Goal: Task Accomplishment & Management: Use online tool/utility

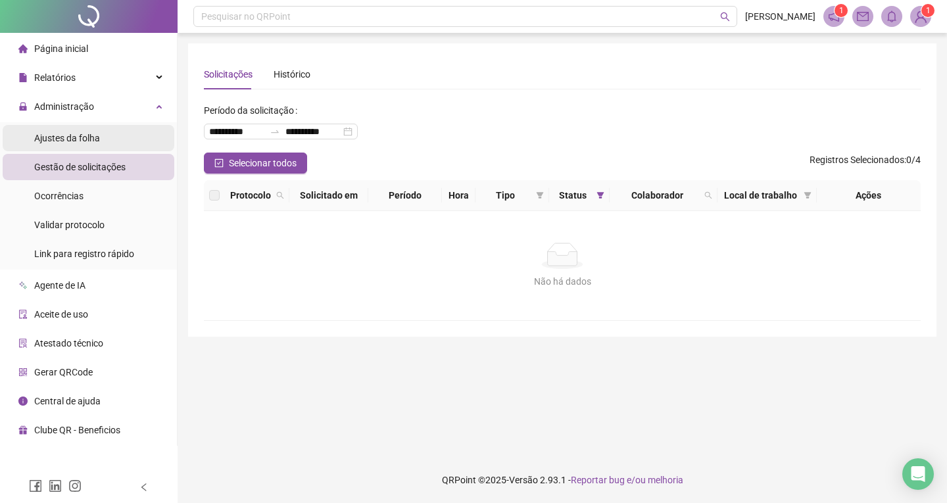
click at [130, 132] on li "Ajustes da folha" at bounding box center [89, 138] width 172 height 26
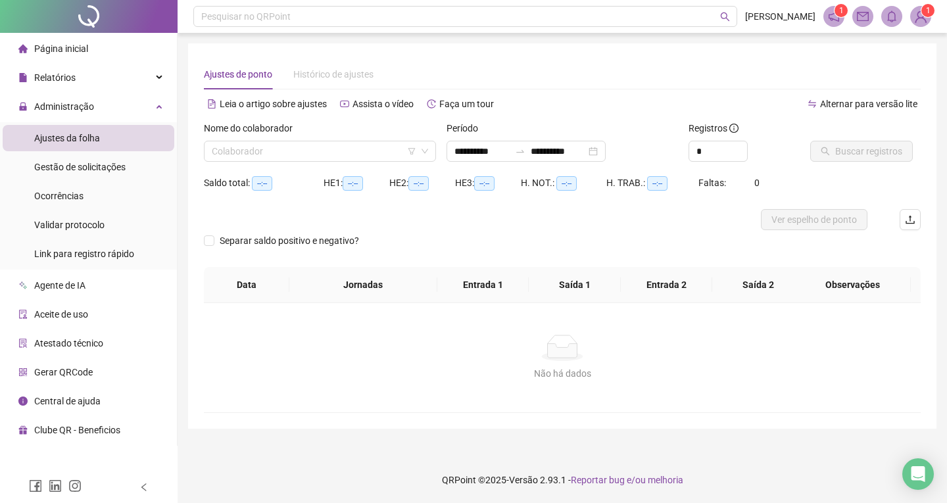
type input "**********"
click at [231, 151] on input "search" at bounding box center [314, 151] width 205 height 20
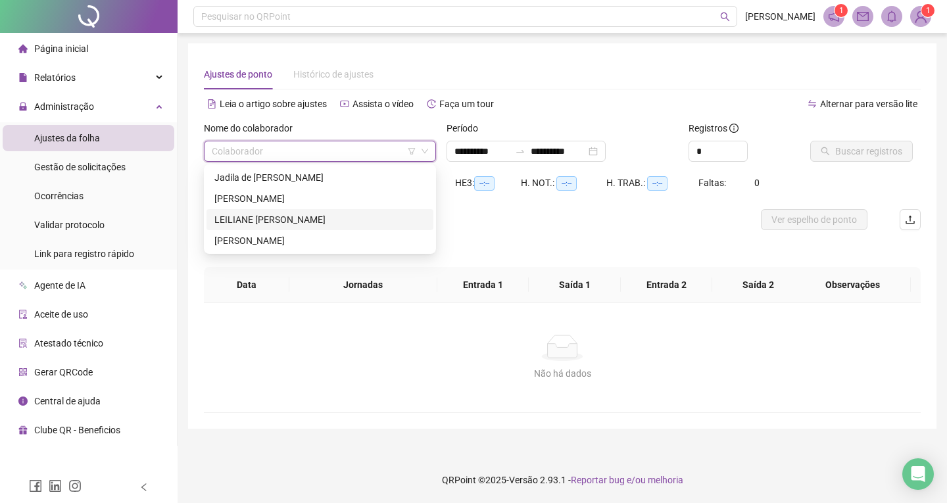
click at [280, 218] on div "LEILIANE [PERSON_NAME]" at bounding box center [319, 219] width 211 height 14
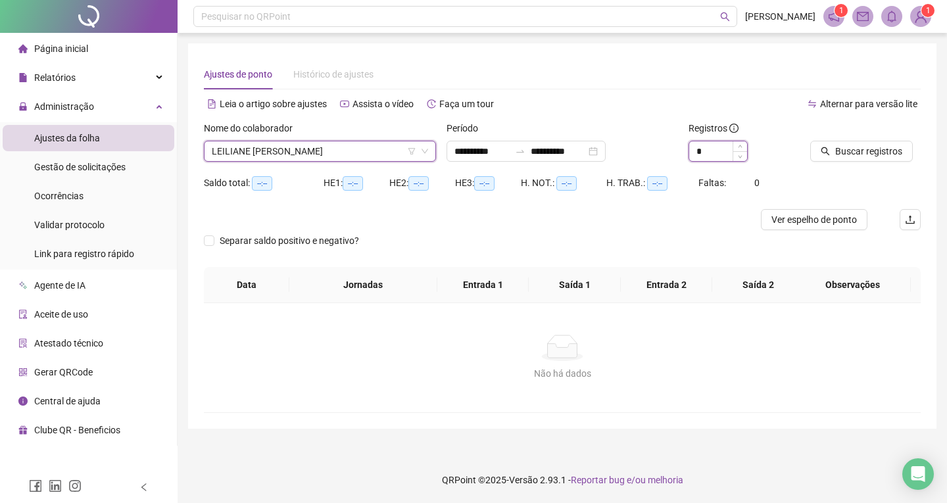
drag, startPoint x: 710, startPoint y: 157, endPoint x: 689, endPoint y: 148, distance: 22.7
click at [709, 157] on input "*" at bounding box center [718, 151] width 58 height 20
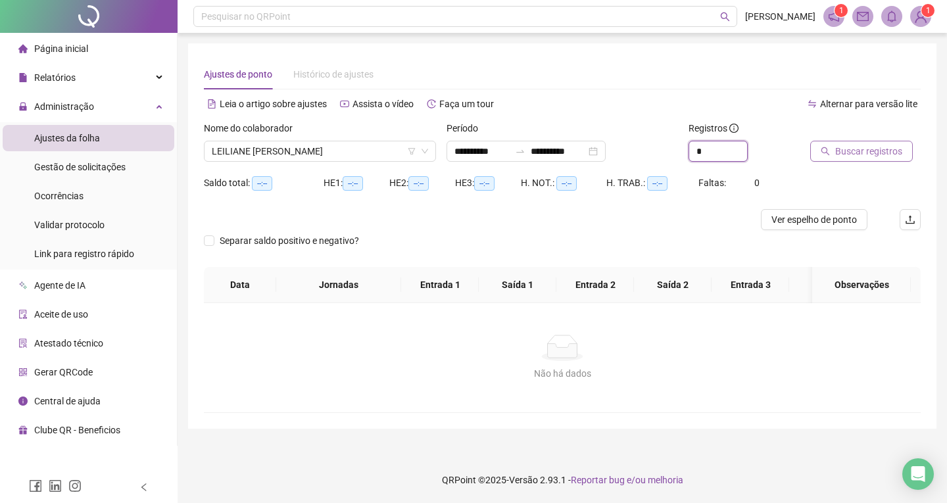
type input "*"
click at [874, 152] on span "Buscar registros" at bounding box center [868, 151] width 67 height 14
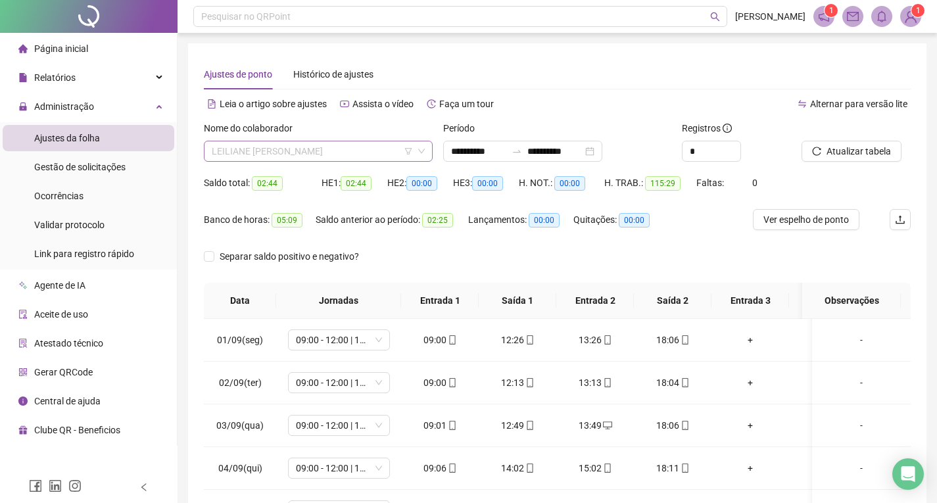
click at [327, 149] on span "LEILIANE [PERSON_NAME]" at bounding box center [318, 151] width 213 height 20
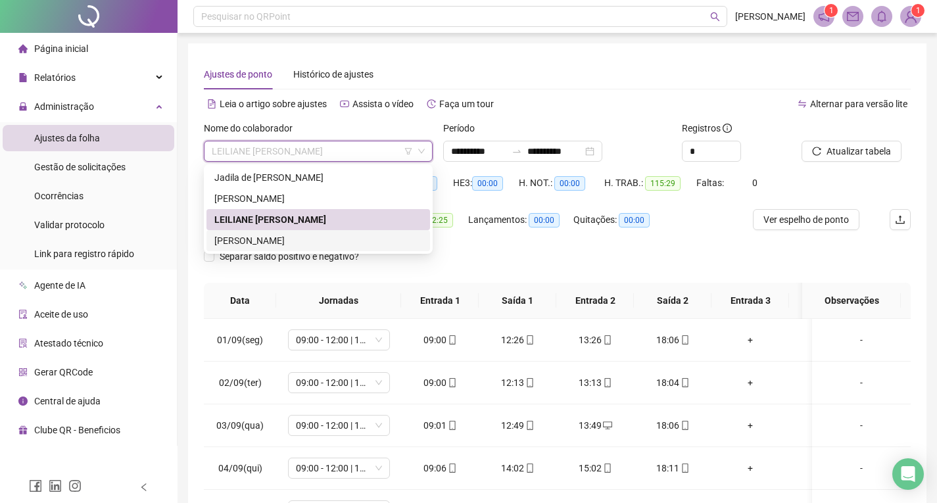
click at [315, 241] on div "[PERSON_NAME]" at bounding box center [318, 241] width 208 height 14
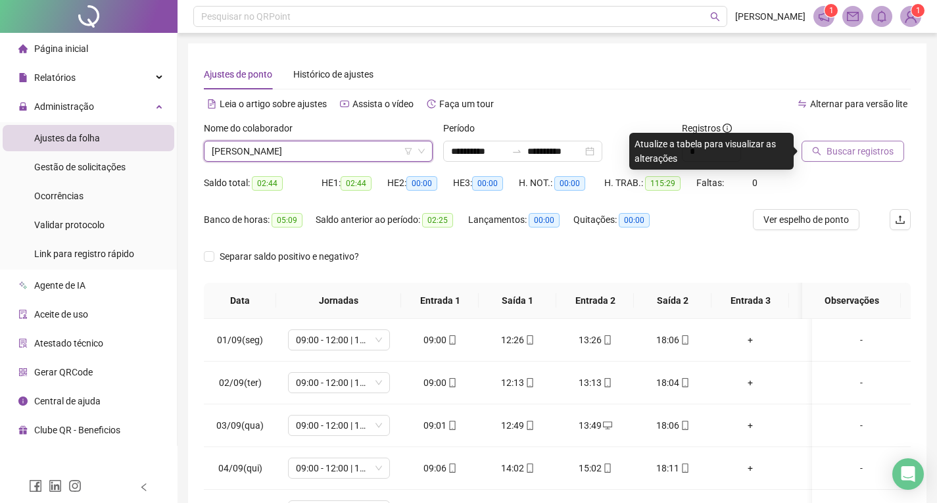
click at [843, 153] on span "Buscar registros" at bounding box center [860, 151] width 67 height 14
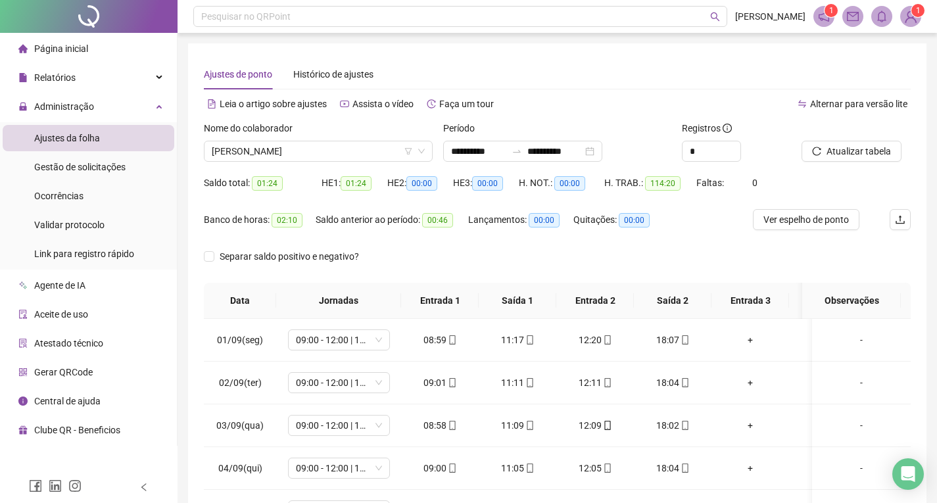
click at [612, 53] on div "**********" at bounding box center [557, 329] width 739 height 572
click at [374, 156] on span "[PERSON_NAME]" at bounding box center [318, 151] width 213 height 20
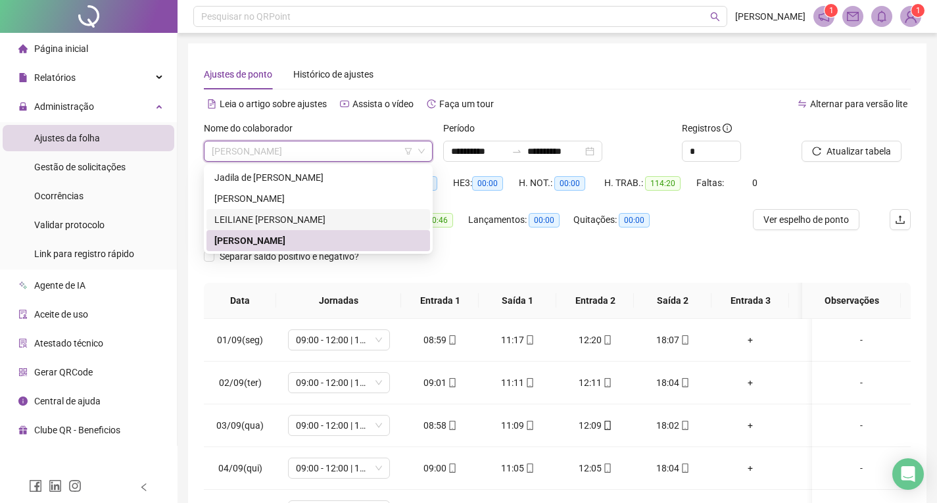
click at [318, 218] on div "LEILIANE [PERSON_NAME]" at bounding box center [318, 219] width 208 height 14
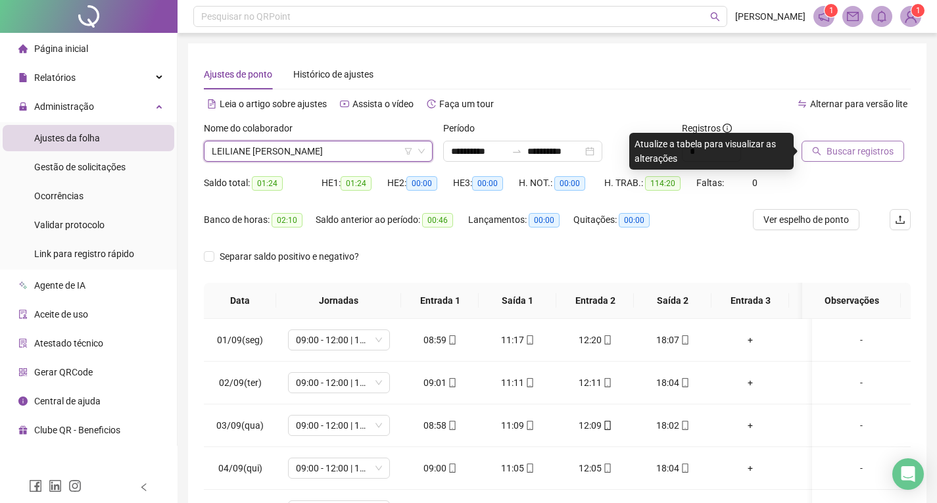
click at [831, 154] on span "Buscar registros" at bounding box center [860, 151] width 67 height 14
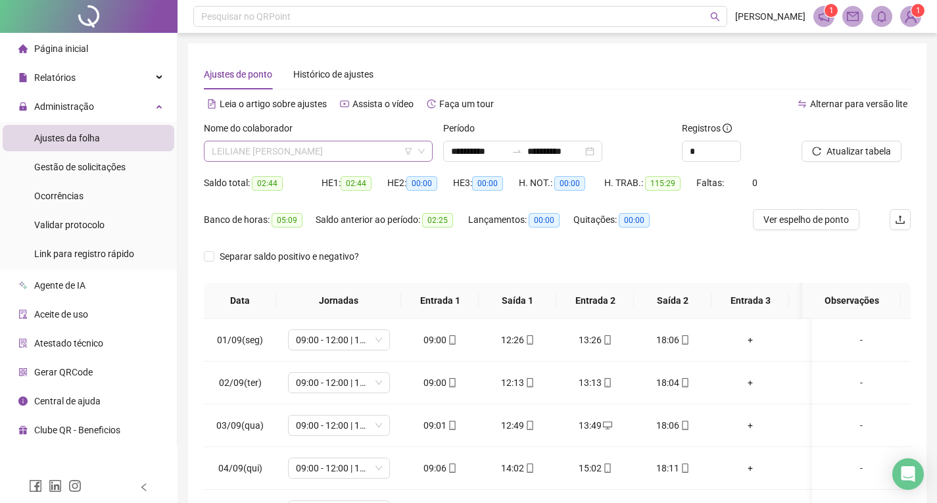
click at [335, 153] on span "LEILIANE [PERSON_NAME]" at bounding box center [318, 151] width 213 height 20
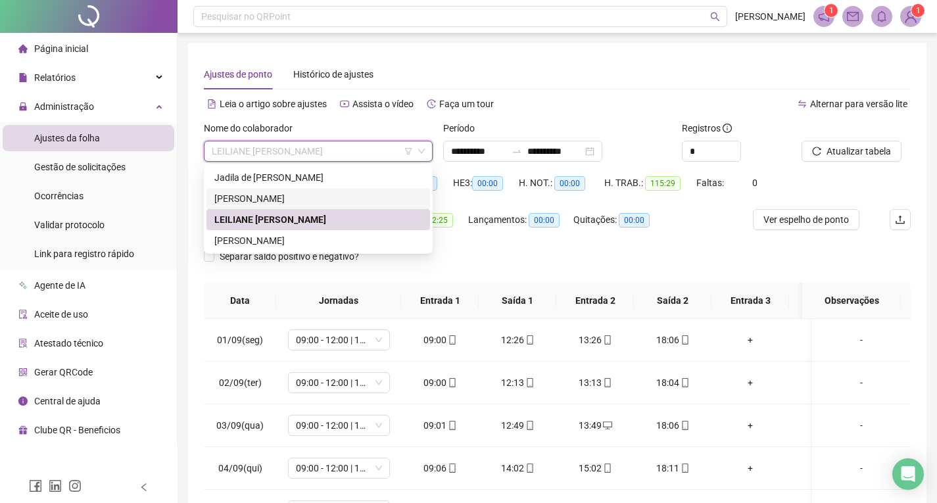
click at [335, 195] on div "[PERSON_NAME]" at bounding box center [318, 198] width 208 height 14
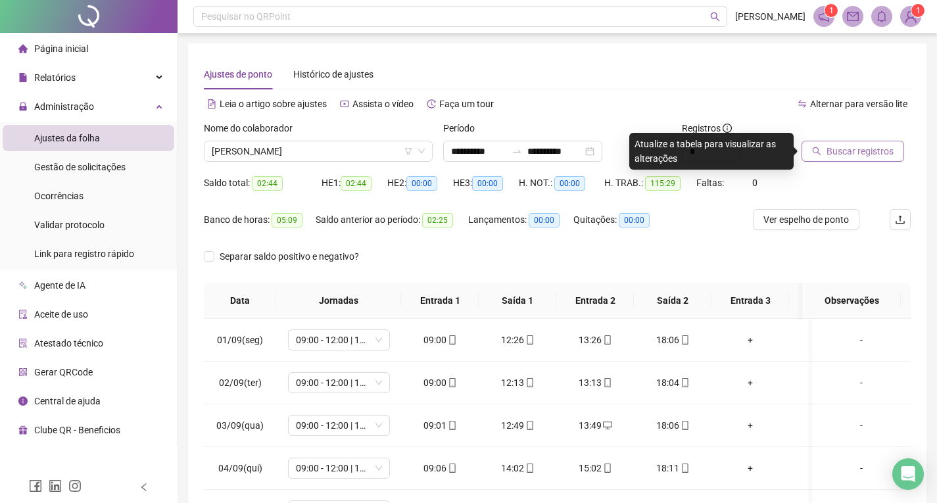
click at [840, 151] on span "Buscar registros" at bounding box center [860, 151] width 67 height 14
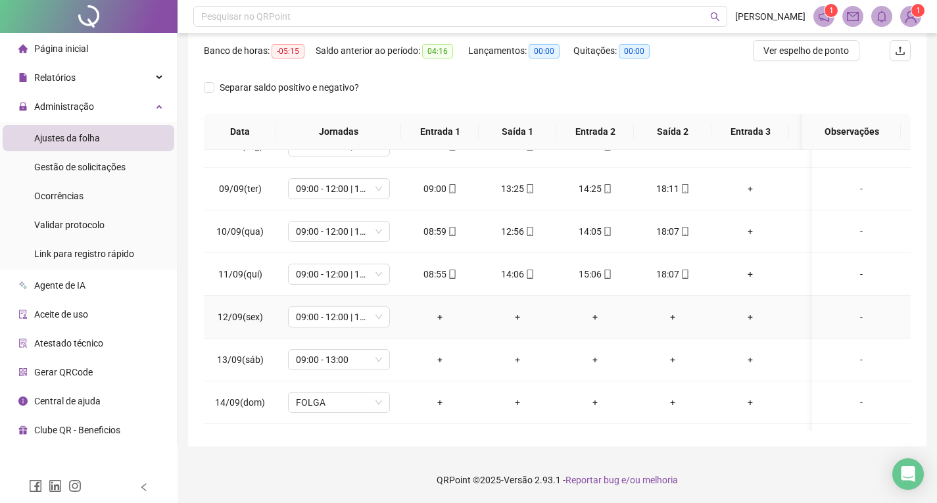
click at [849, 316] on div "-" at bounding box center [862, 317] width 78 height 14
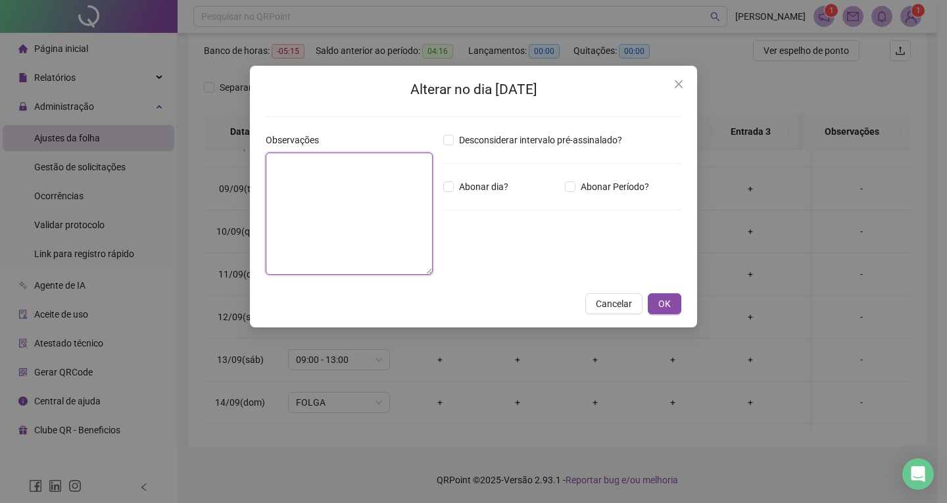
click at [285, 187] on textarea at bounding box center [349, 214] width 167 height 122
type textarea "**********"
click at [663, 305] on span "OK" at bounding box center [664, 304] width 12 height 14
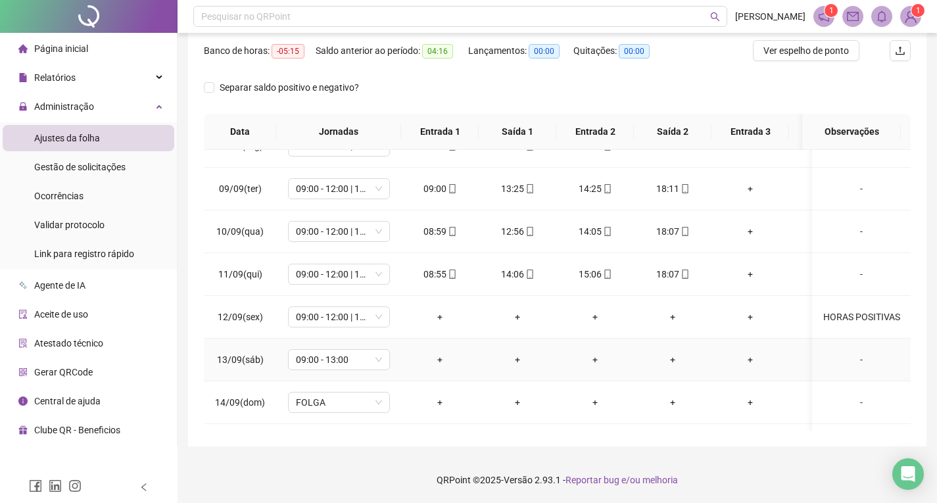
click at [850, 359] on div "-" at bounding box center [862, 360] width 78 height 14
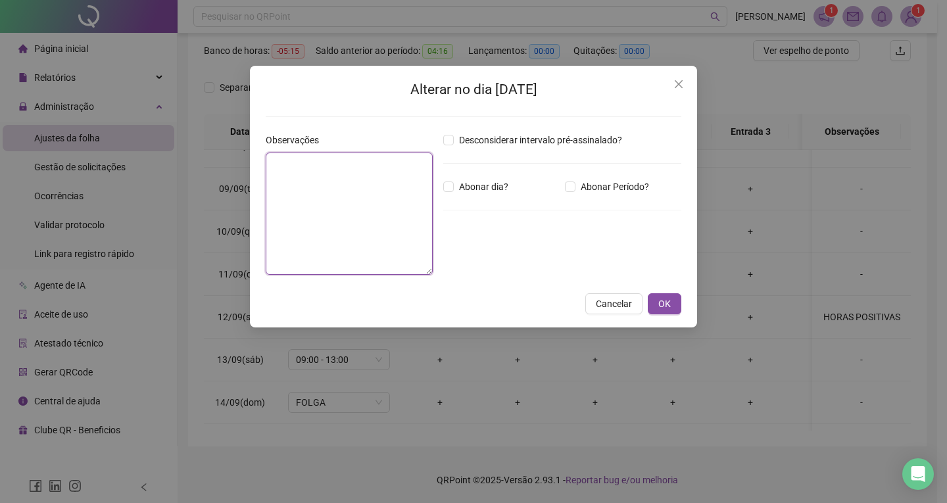
click at [292, 166] on textarea at bounding box center [349, 214] width 167 height 122
type textarea "**********"
click at [674, 304] on button "OK" at bounding box center [665, 303] width 34 height 21
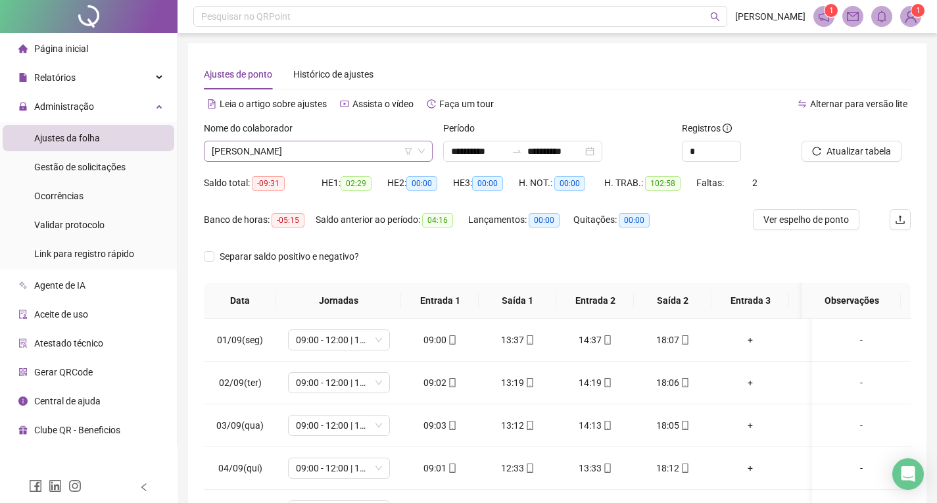
click at [344, 147] on span "[PERSON_NAME]" at bounding box center [318, 151] width 213 height 20
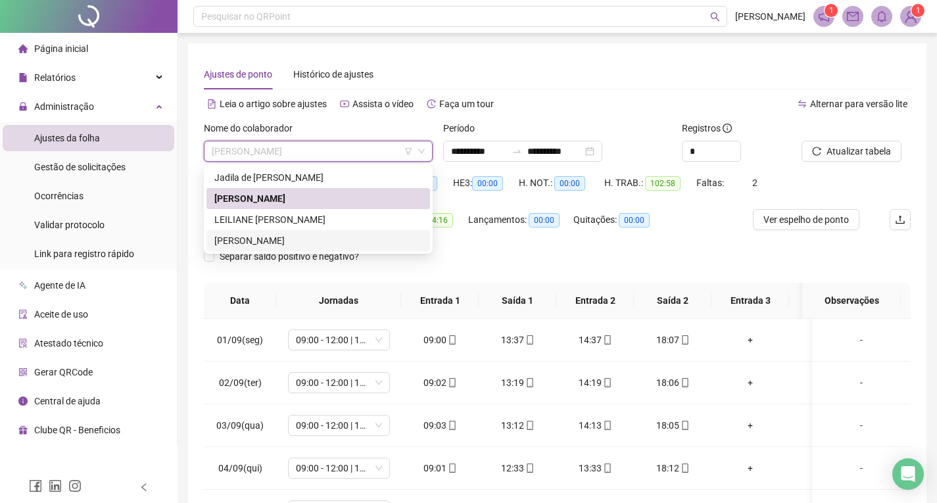
click at [323, 244] on div "[PERSON_NAME]" at bounding box center [318, 241] width 208 height 14
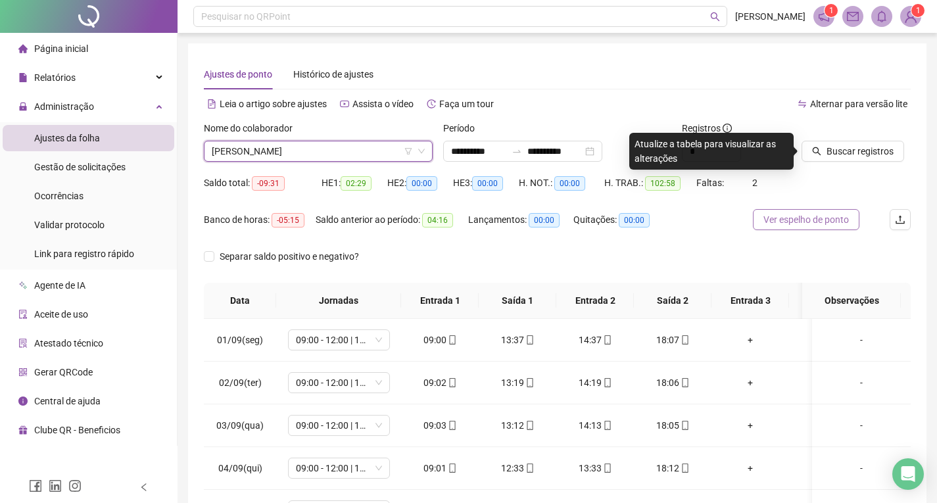
click at [778, 220] on span "Ver espelho de ponto" at bounding box center [807, 219] width 86 height 14
click at [864, 145] on span "Buscar registros" at bounding box center [860, 151] width 67 height 14
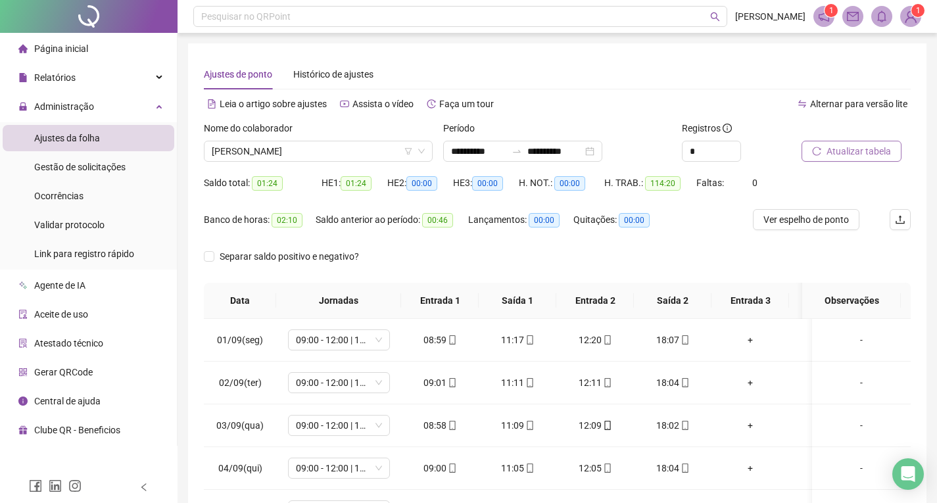
click at [545, 62] on div "Ajustes de ponto Histórico de ajustes" at bounding box center [557, 74] width 707 height 30
click at [375, 153] on span "[PERSON_NAME]" at bounding box center [318, 151] width 213 height 20
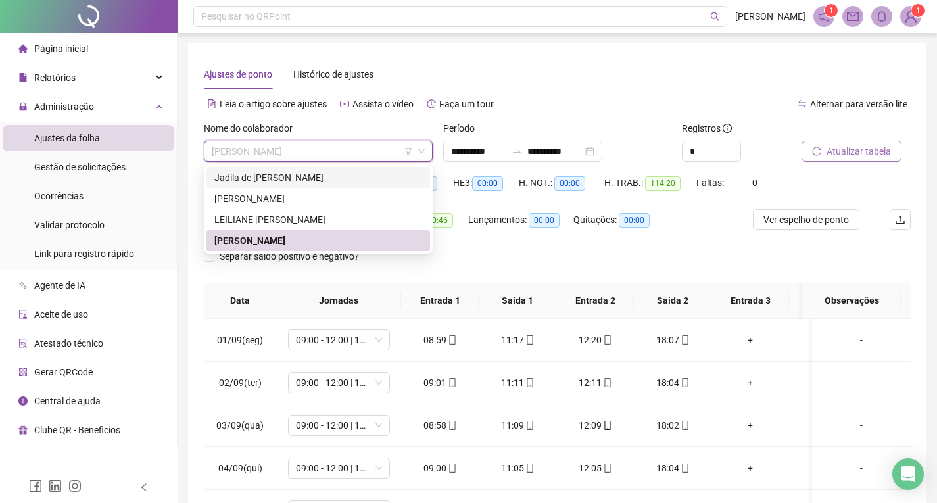
click at [289, 179] on div "Jadila de [PERSON_NAME]" at bounding box center [318, 177] width 208 height 14
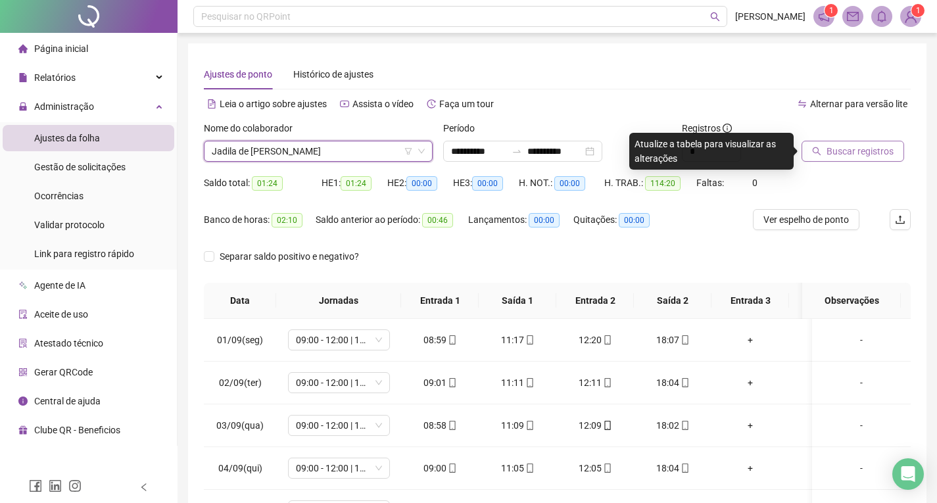
click at [827, 149] on span "Buscar registros" at bounding box center [860, 151] width 67 height 14
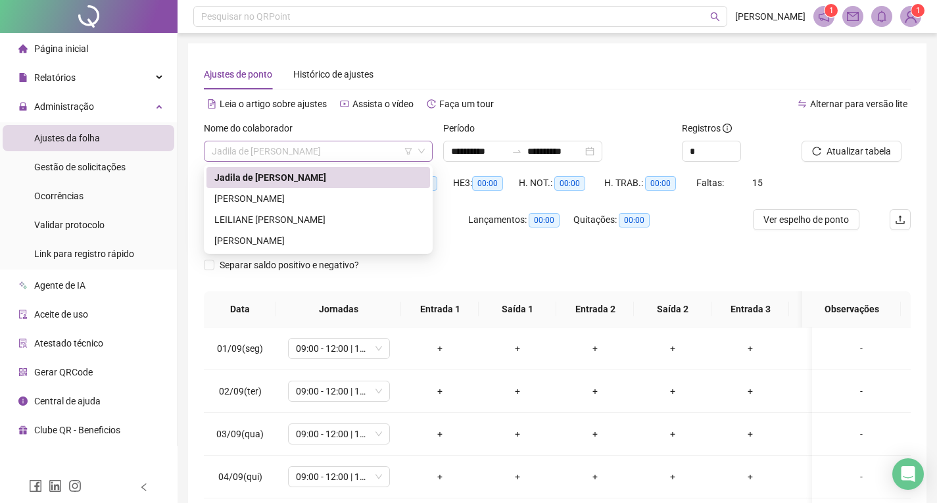
click at [343, 153] on span "Jadila de [PERSON_NAME]" at bounding box center [318, 151] width 213 height 20
click at [337, 224] on div "LEILIANE [PERSON_NAME]" at bounding box center [318, 219] width 208 height 14
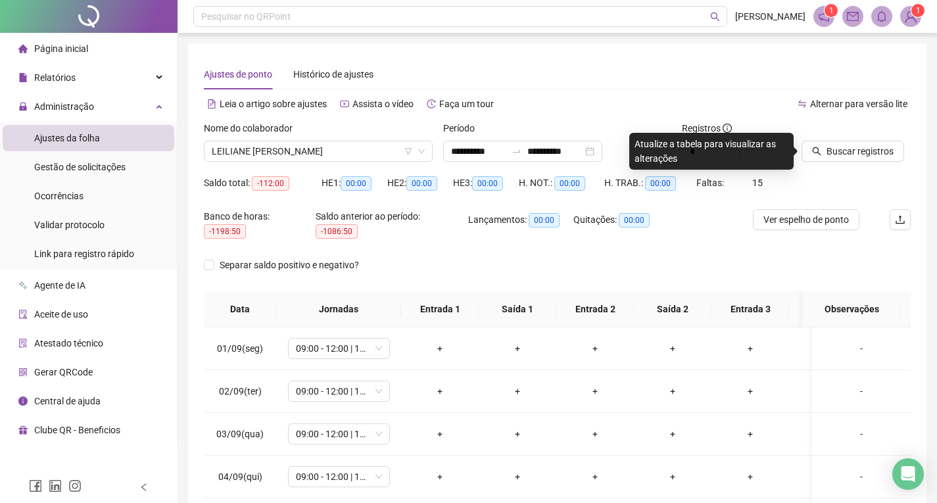
click at [651, 78] on div "Ajustes de ponto Histórico de ajustes" at bounding box center [557, 74] width 707 height 30
click at [716, 84] on div "Ajustes de ponto Histórico de ajustes" at bounding box center [557, 74] width 707 height 30
